Goal: Task Accomplishment & Management: Use online tool/utility

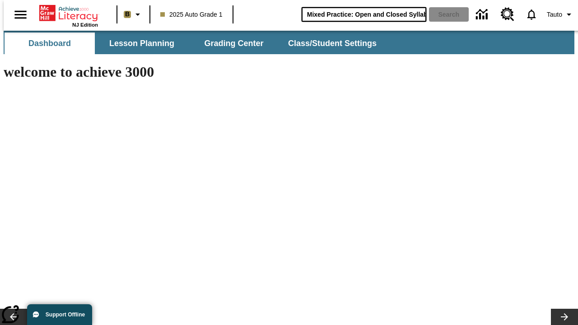
scroll to position [0, 13]
type input "Mixed Practice: Open and Closed Syllables"
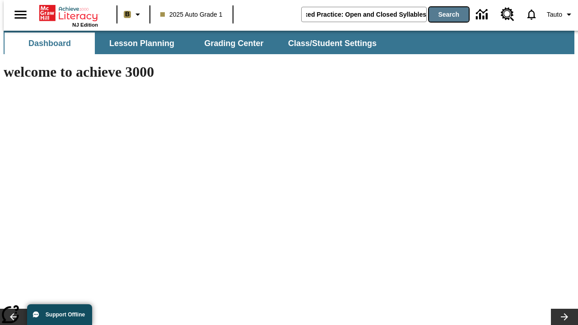
click at [444, 14] on button "Search" at bounding box center [449, 14] width 40 height 14
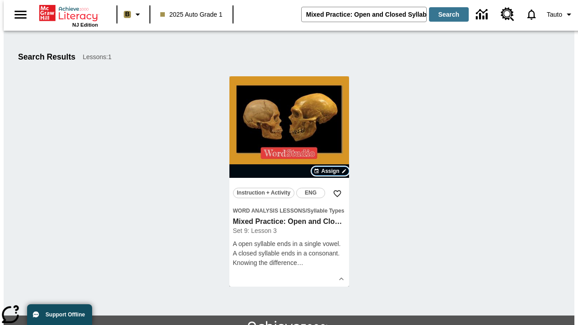
click at [331, 171] on span "Assign" at bounding box center [330, 171] width 18 height 8
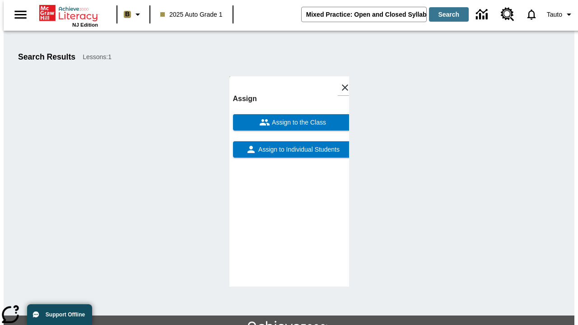
scroll to position [49, 0]
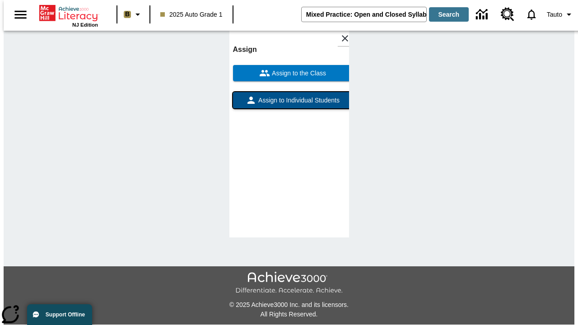
click at [289, 104] on span "Assign to Individual Students" at bounding box center [298, 100] width 83 height 9
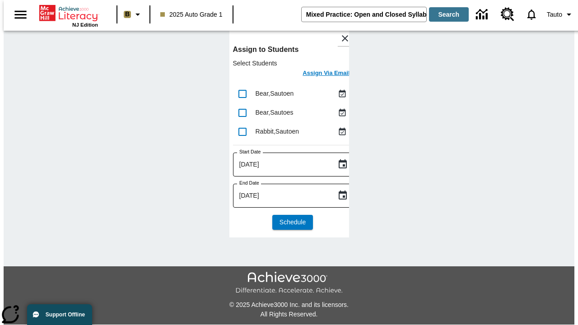
click at [242, 93] on input "lesson details" at bounding box center [242, 93] width 19 height 19
checkbox input "true"
click at [242, 112] on input "lesson details" at bounding box center [242, 112] width 19 height 19
checkbox input "true"
click at [242, 131] on input "lesson details" at bounding box center [242, 131] width 19 height 19
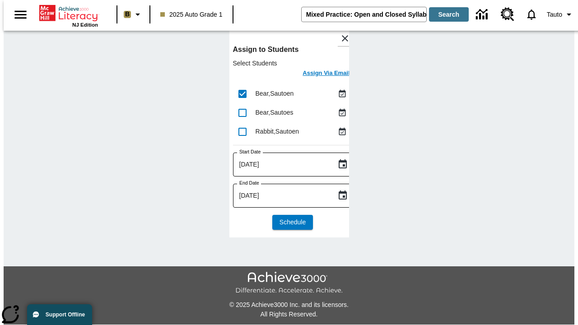
checkbox input "true"
